Goal: Task Accomplishment & Management: Use online tool/utility

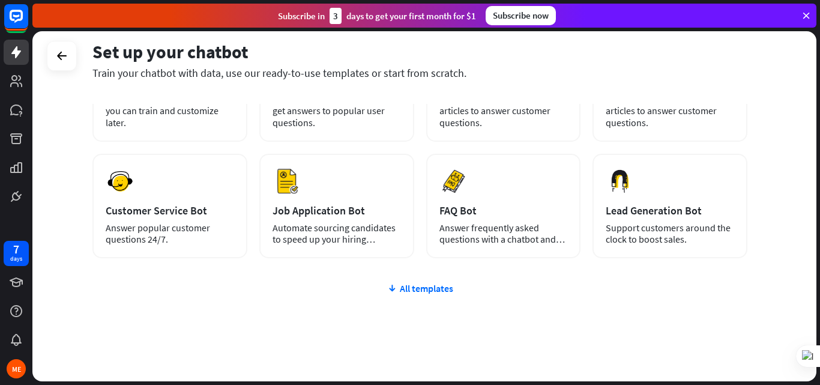
scroll to position [146, 0]
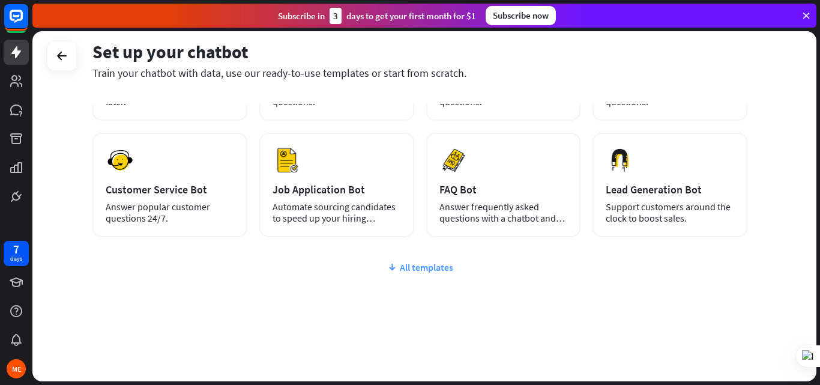
click at [435, 268] on div "All templates" at bounding box center [419, 267] width 655 height 12
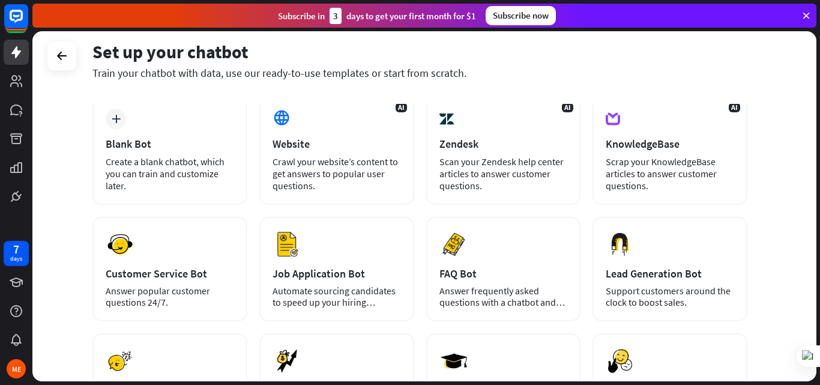
scroll to position [0, 0]
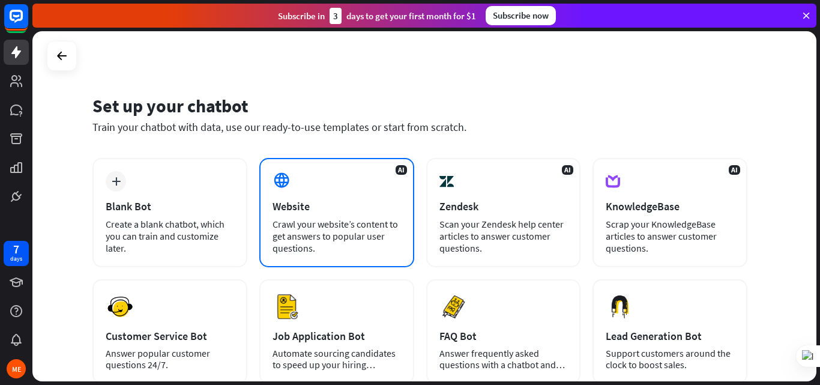
click at [314, 223] on div "Crawl your website’s content to get answers to popular user questions." at bounding box center [337, 236] width 128 height 36
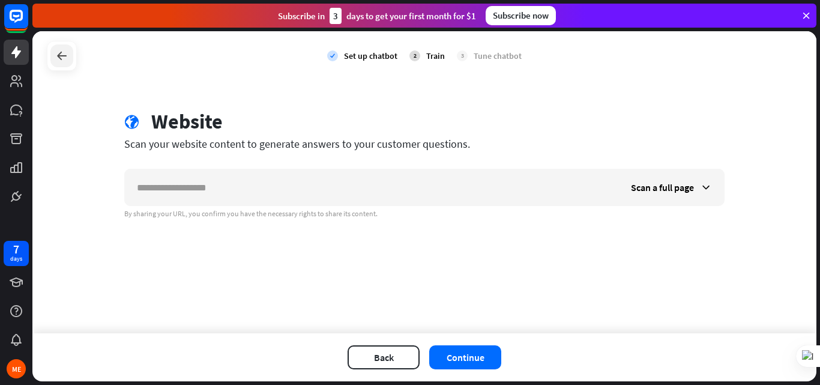
click at [59, 61] on icon at bounding box center [62, 56] width 14 height 14
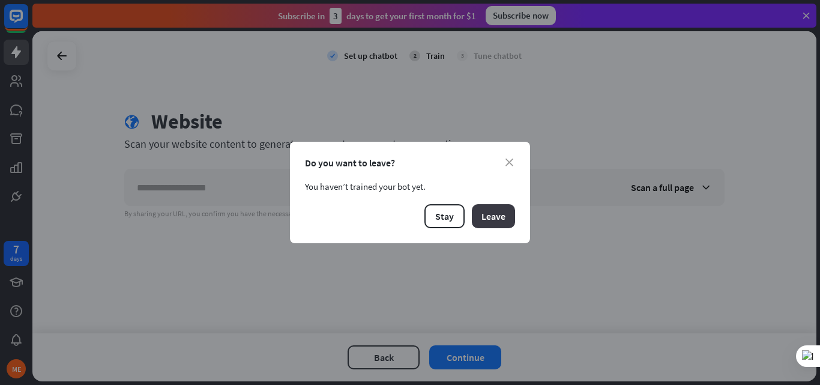
click at [494, 217] on button "Leave" at bounding box center [493, 216] width 43 height 24
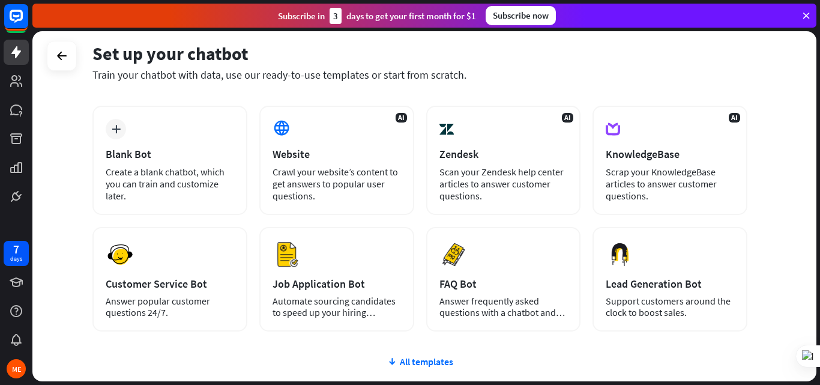
scroll to position [146, 0]
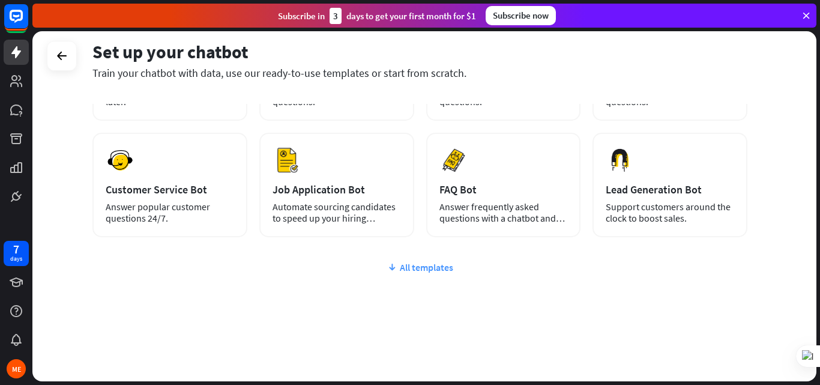
click at [438, 267] on div "All templates" at bounding box center [419, 267] width 655 height 12
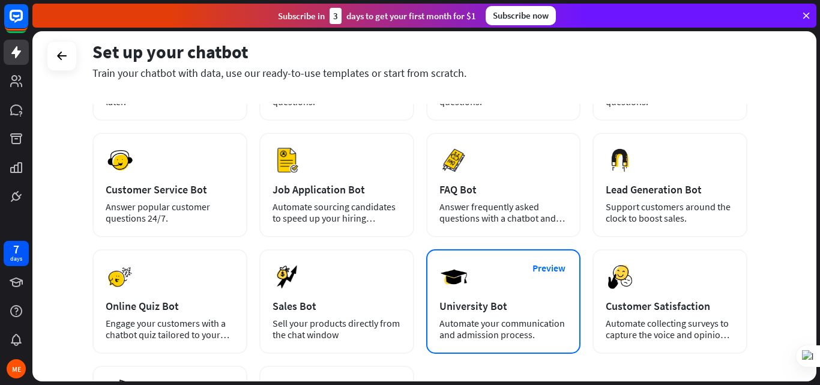
click at [479, 288] on div "Preview University Bot Automate your communication and admission process." at bounding box center [503, 301] width 155 height 104
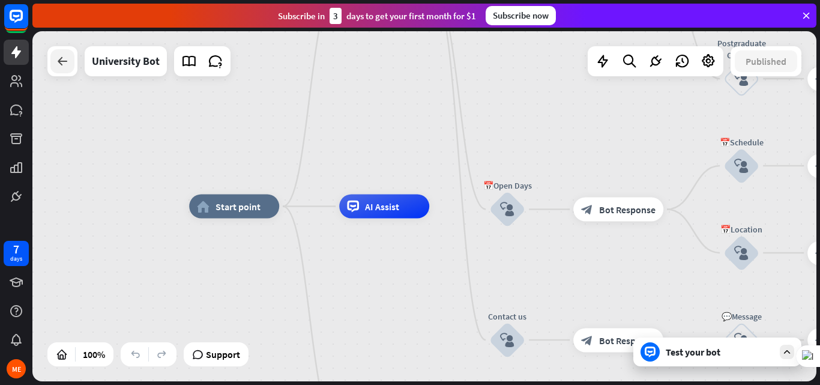
click at [63, 65] on icon at bounding box center [62, 61] width 14 height 14
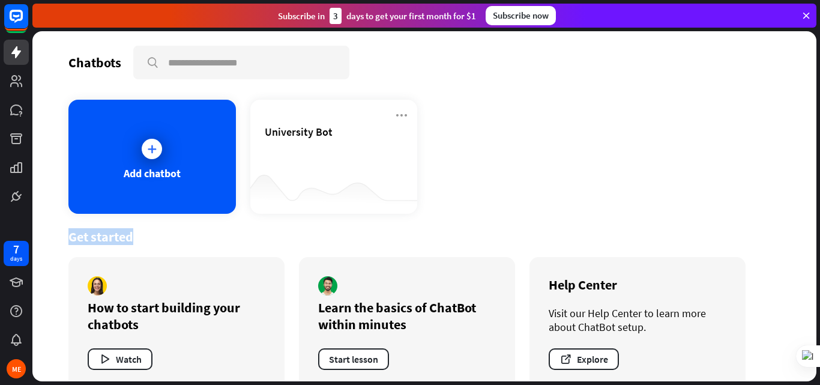
drag, startPoint x: 817, startPoint y: 194, endPoint x: 812, endPoint y: 257, distance: 63.2
click at [812, 257] on div "Chatbots search Add [GEOGRAPHIC_DATA] Bot Get started How to start building you…" at bounding box center [426, 208] width 788 height 354
click at [136, 360] on button "Watch" at bounding box center [120, 359] width 65 height 22
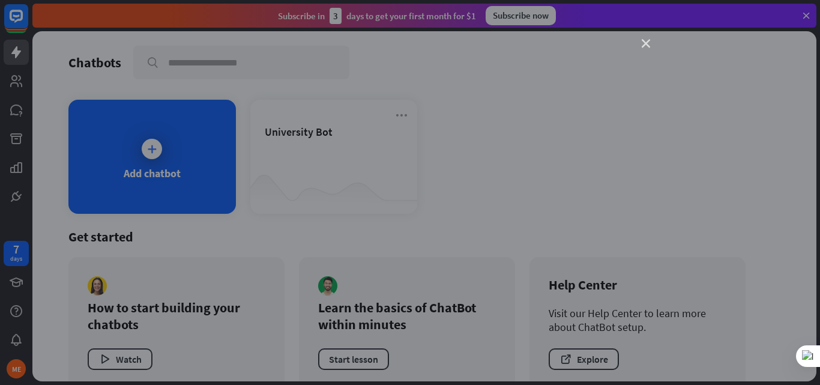
click at [645, 44] on icon "close" at bounding box center [646, 44] width 8 height 8
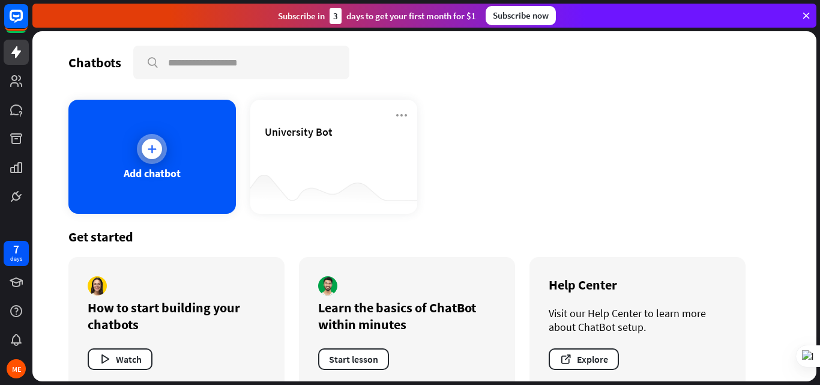
click at [155, 154] on icon at bounding box center [152, 149] width 12 height 12
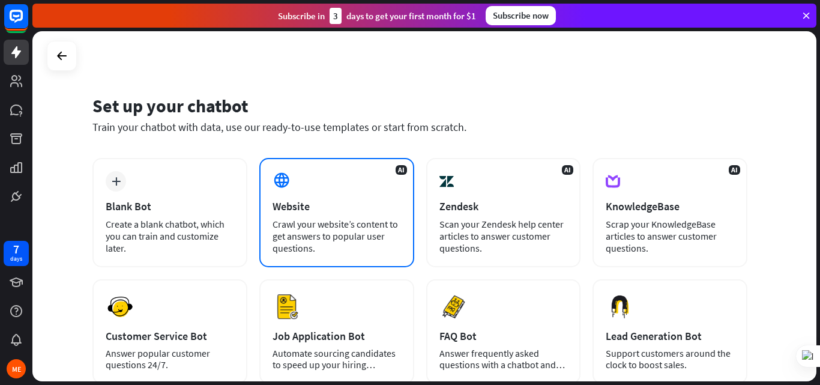
click at [280, 175] on icon at bounding box center [282, 180] width 18 height 18
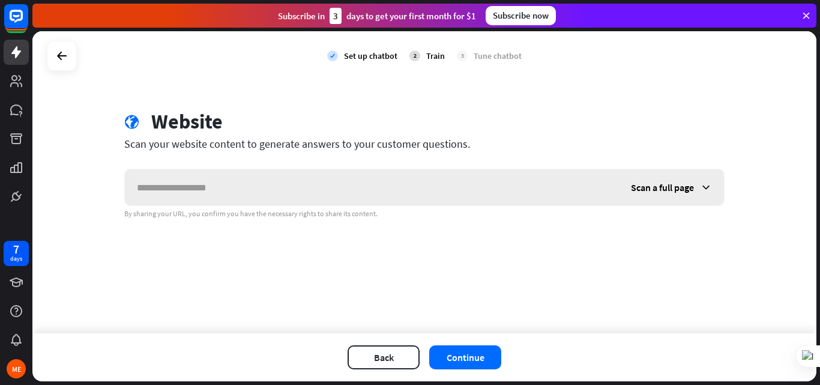
click at [707, 185] on icon at bounding box center [706, 187] width 12 height 12
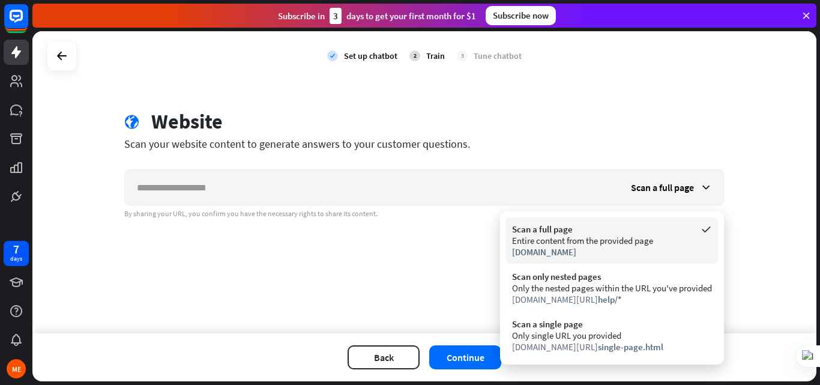
click at [569, 244] on div "Entire content from the provided page" at bounding box center [612, 240] width 200 height 11
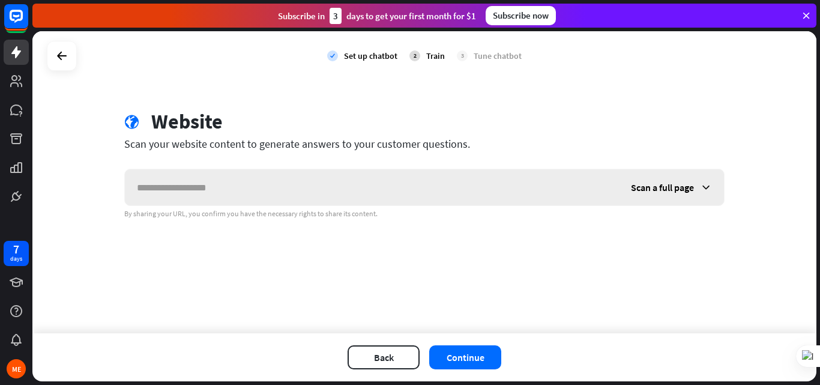
click at [705, 186] on icon at bounding box center [706, 187] width 12 height 12
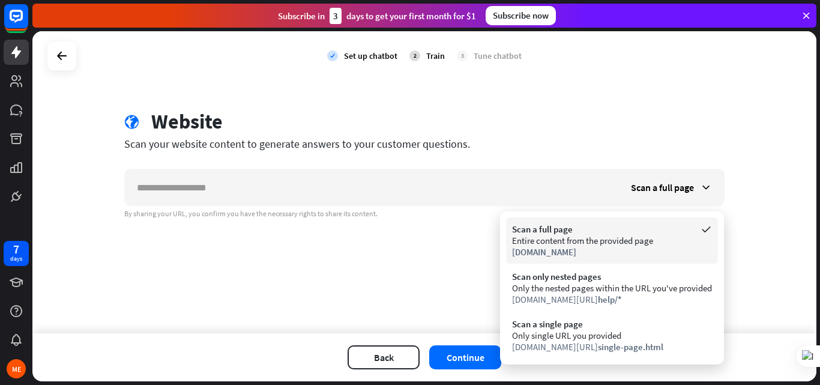
click at [547, 229] on div "Scan a full page" at bounding box center [612, 228] width 200 height 11
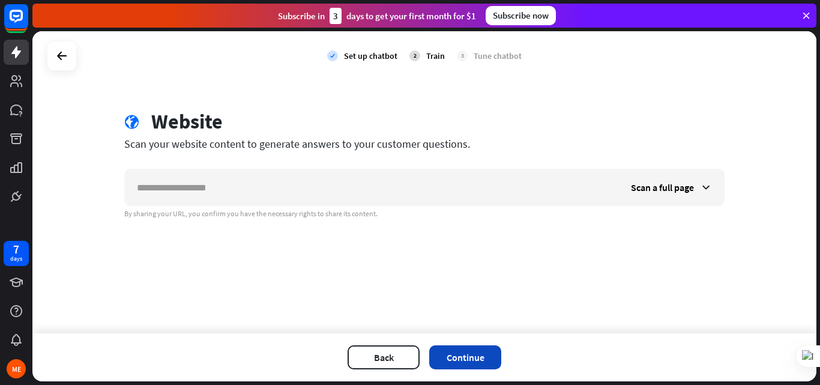
click at [489, 356] on button "Continue" at bounding box center [465, 357] width 72 height 24
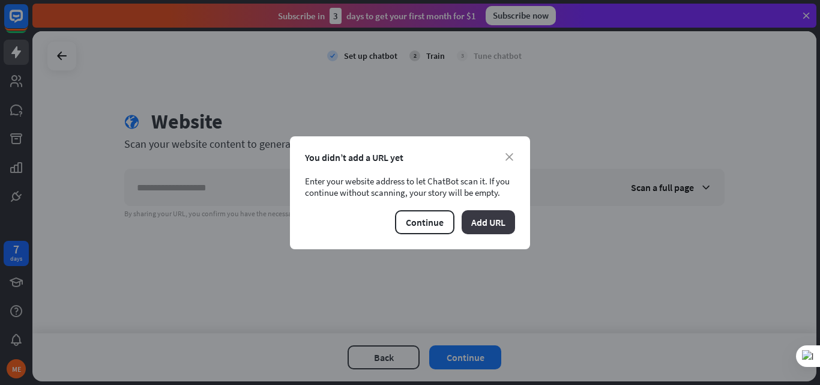
click at [493, 226] on button "Add URL" at bounding box center [488, 222] width 53 height 24
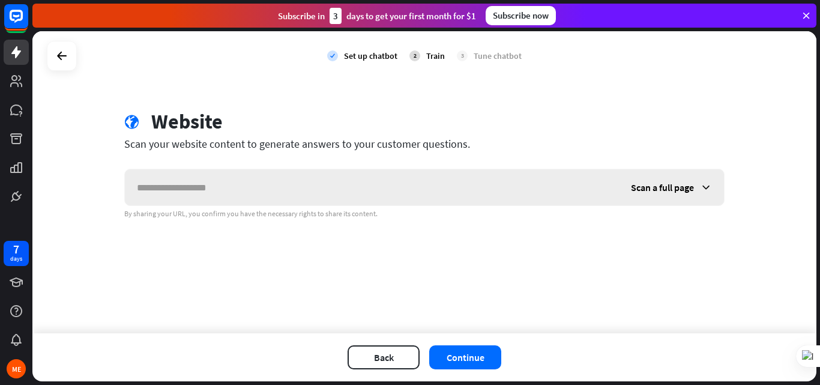
click at [704, 184] on icon at bounding box center [706, 187] width 12 height 12
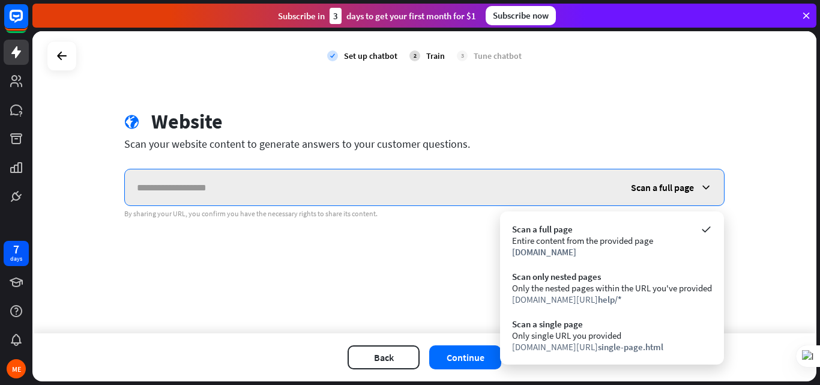
click at [401, 195] on input "text" at bounding box center [372, 187] width 494 height 36
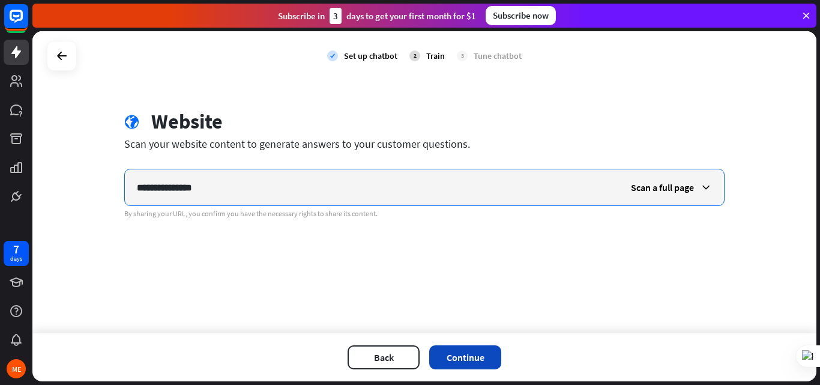
type input "**********"
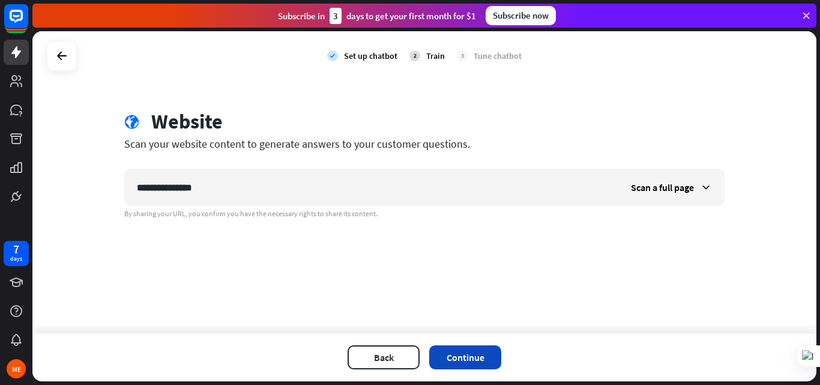
click at [484, 355] on button "Continue" at bounding box center [465, 357] width 72 height 24
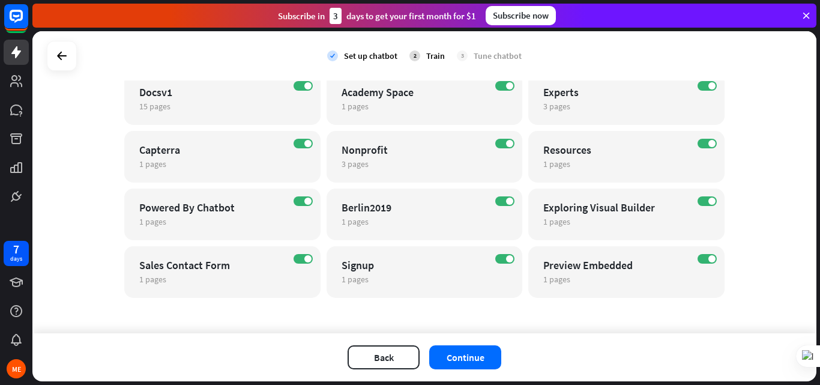
scroll to position [464, 0]
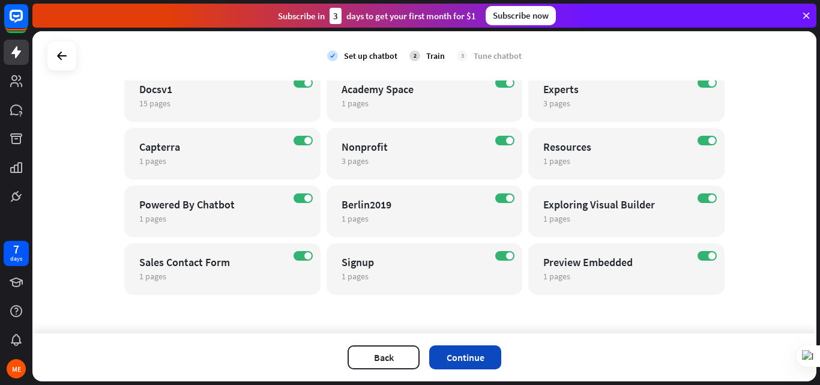
click at [469, 346] on button "Continue" at bounding box center [465, 357] width 72 height 24
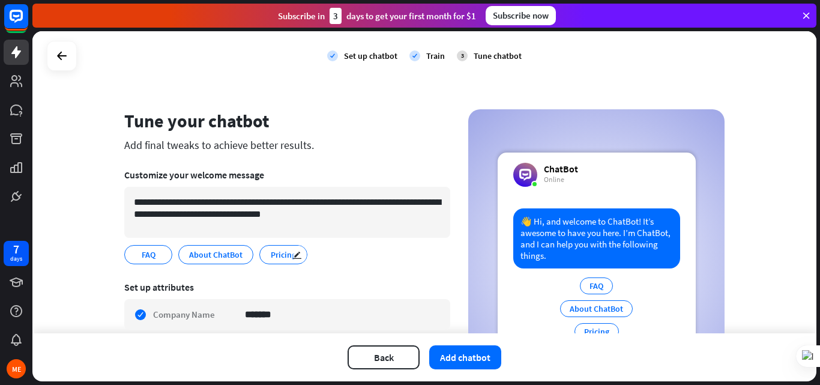
click at [280, 256] on span "Pricing" at bounding box center [284, 254] width 28 height 13
click at [214, 255] on span "About ChatBot" at bounding box center [216, 254] width 56 height 13
click at [143, 259] on span "FAQ" at bounding box center [148, 254] width 16 height 13
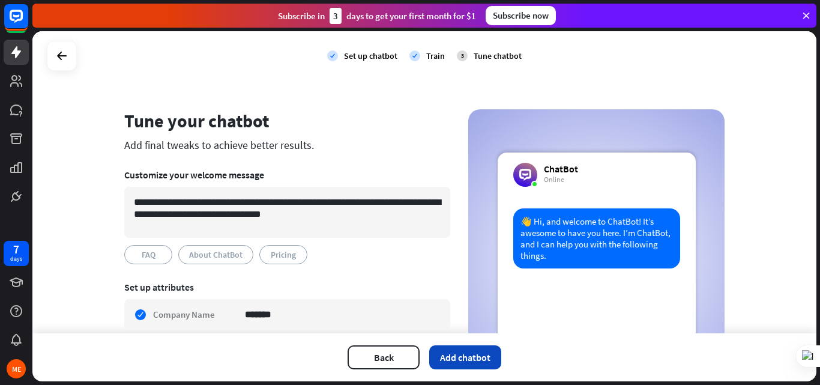
click at [487, 361] on button "Add chatbot" at bounding box center [465, 357] width 72 height 24
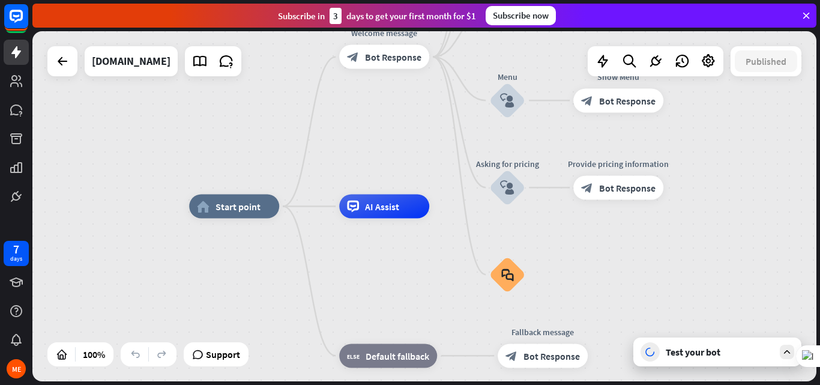
click at [788, 352] on icon at bounding box center [787, 351] width 11 height 11
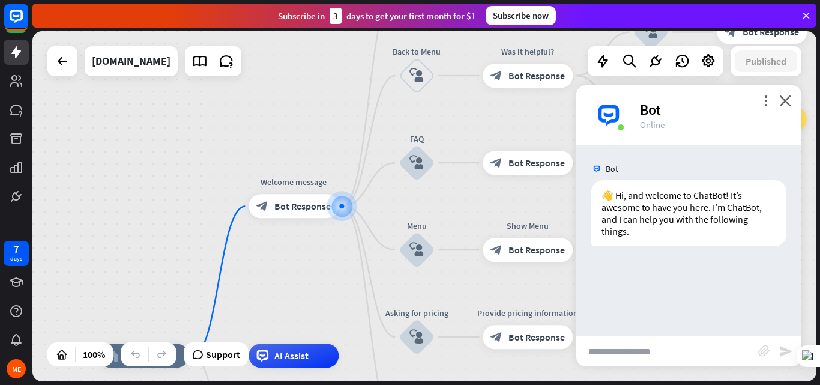
click at [622, 349] on input "text" at bounding box center [667, 351] width 182 height 30
type input "**********"
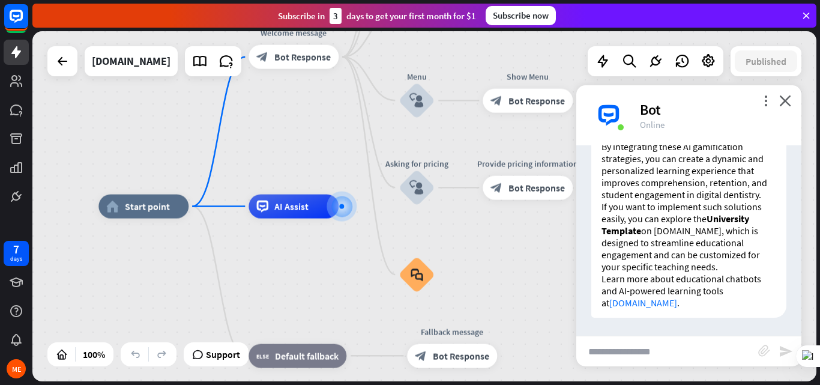
scroll to position [752, 0]
click at [715, 249] on p "If you want to implement such solutions easily, you can explore the University …" at bounding box center [688, 236] width 175 height 72
click at [769, 99] on icon "more_vert" at bounding box center [765, 100] width 11 height 11
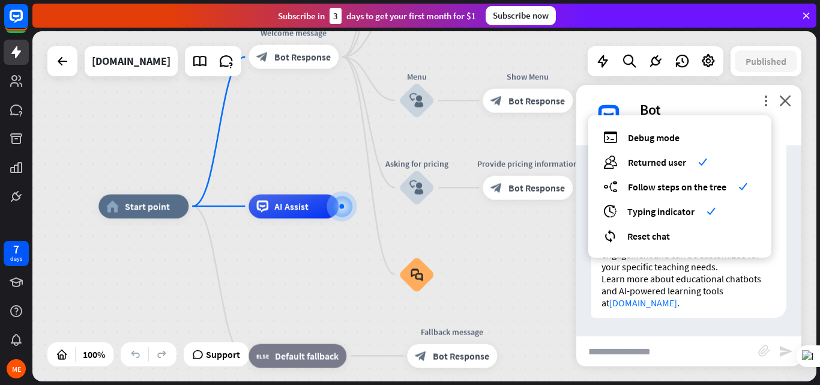
click at [540, 259] on div "home_2 Start point Welcome message block_bot_response Bot Response About us blo…" at bounding box center [490, 381] width 784 height 350
